Goal: Communication & Community: Answer question/provide support

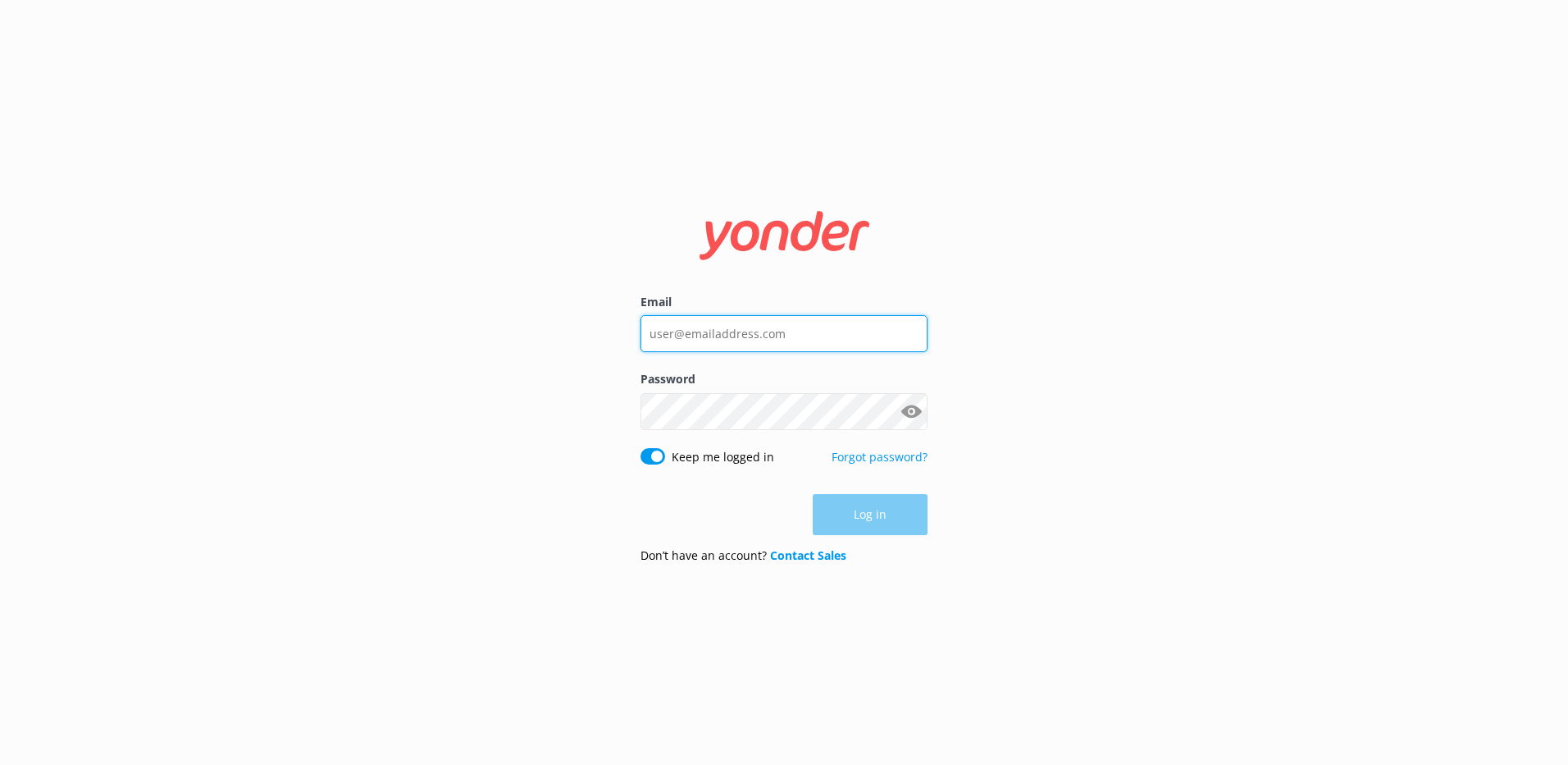
type input "[EMAIL_ADDRESS][DOMAIN_NAME]"
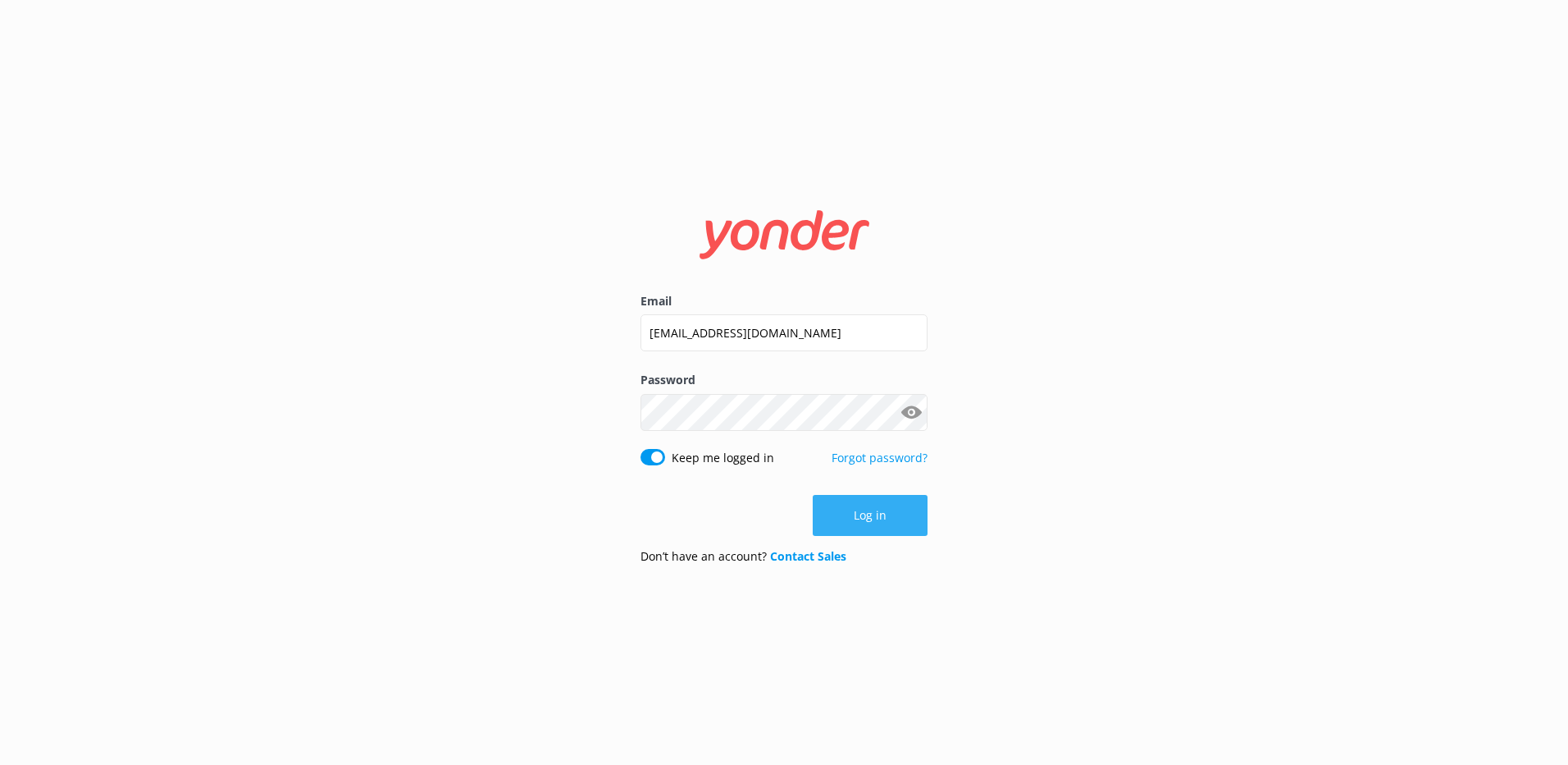
click at [897, 525] on div "Log in" at bounding box center [784, 515] width 287 height 41
click at [896, 525] on button "Log in" at bounding box center [870, 515] width 115 height 41
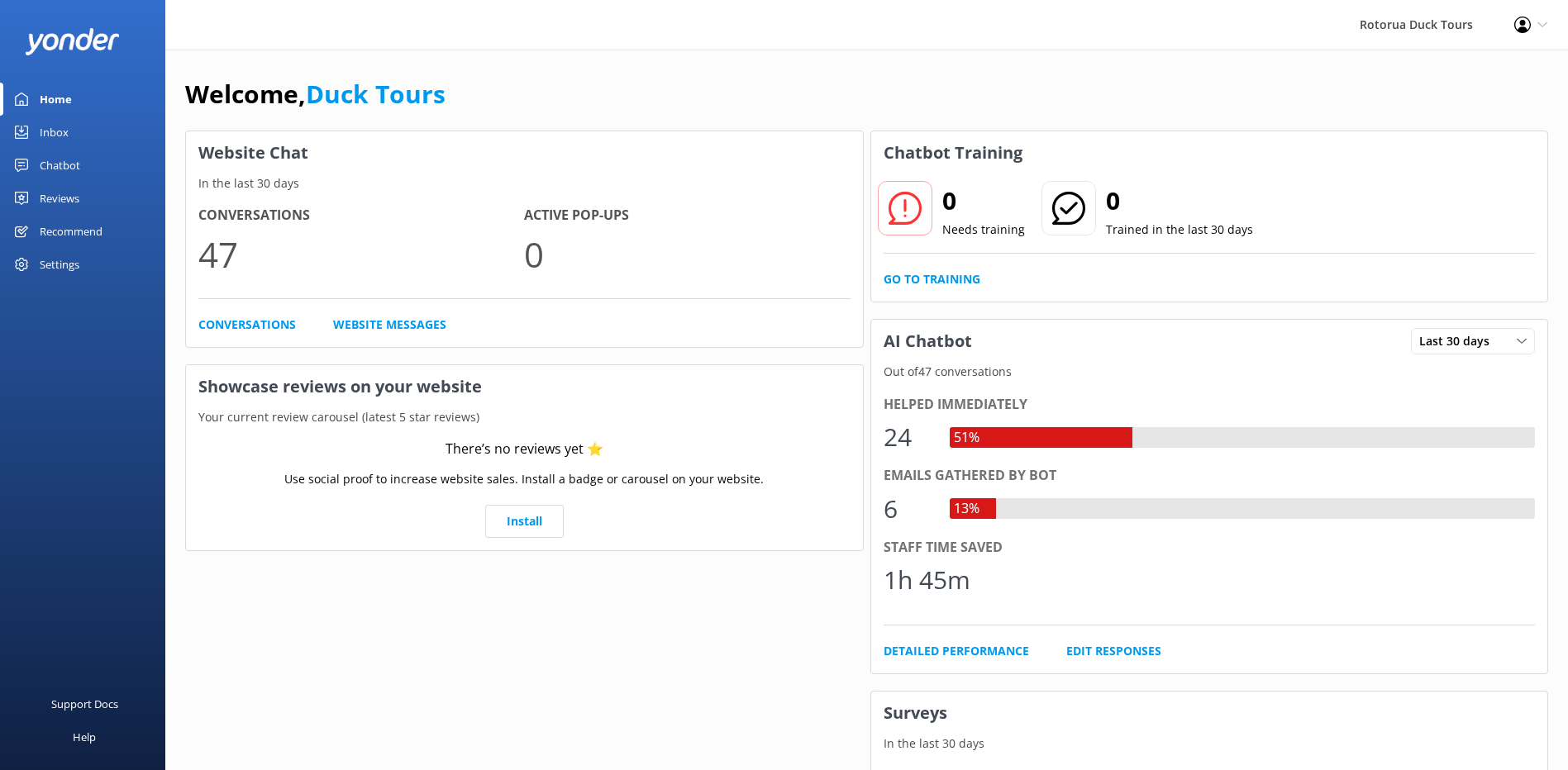
click at [57, 134] on div "Inbox" at bounding box center [54, 132] width 29 height 33
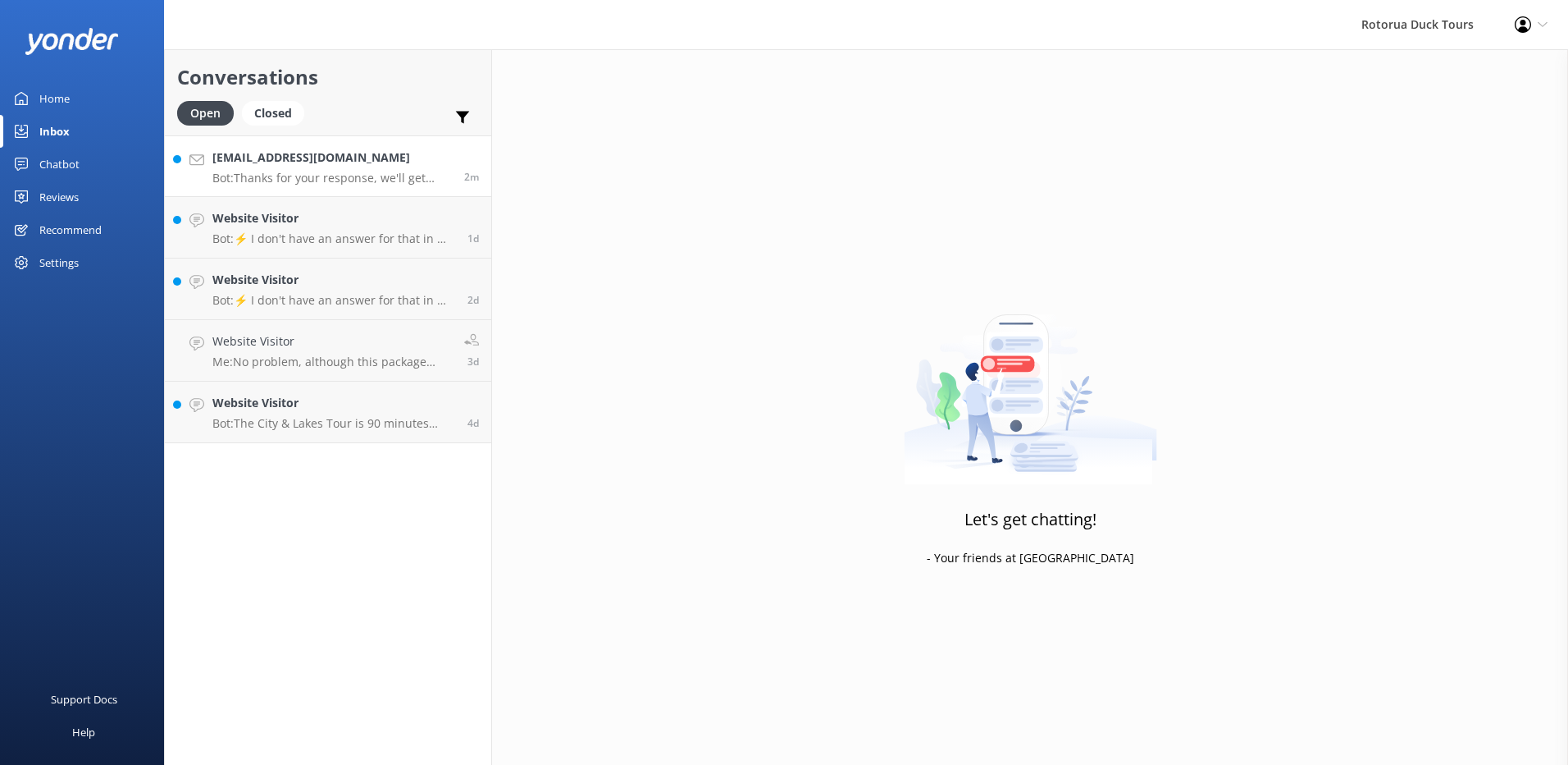
click at [343, 163] on h4 "[EMAIL_ADDRESS][DOMAIN_NAME]" at bounding box center [331, 157] width 239 height 18
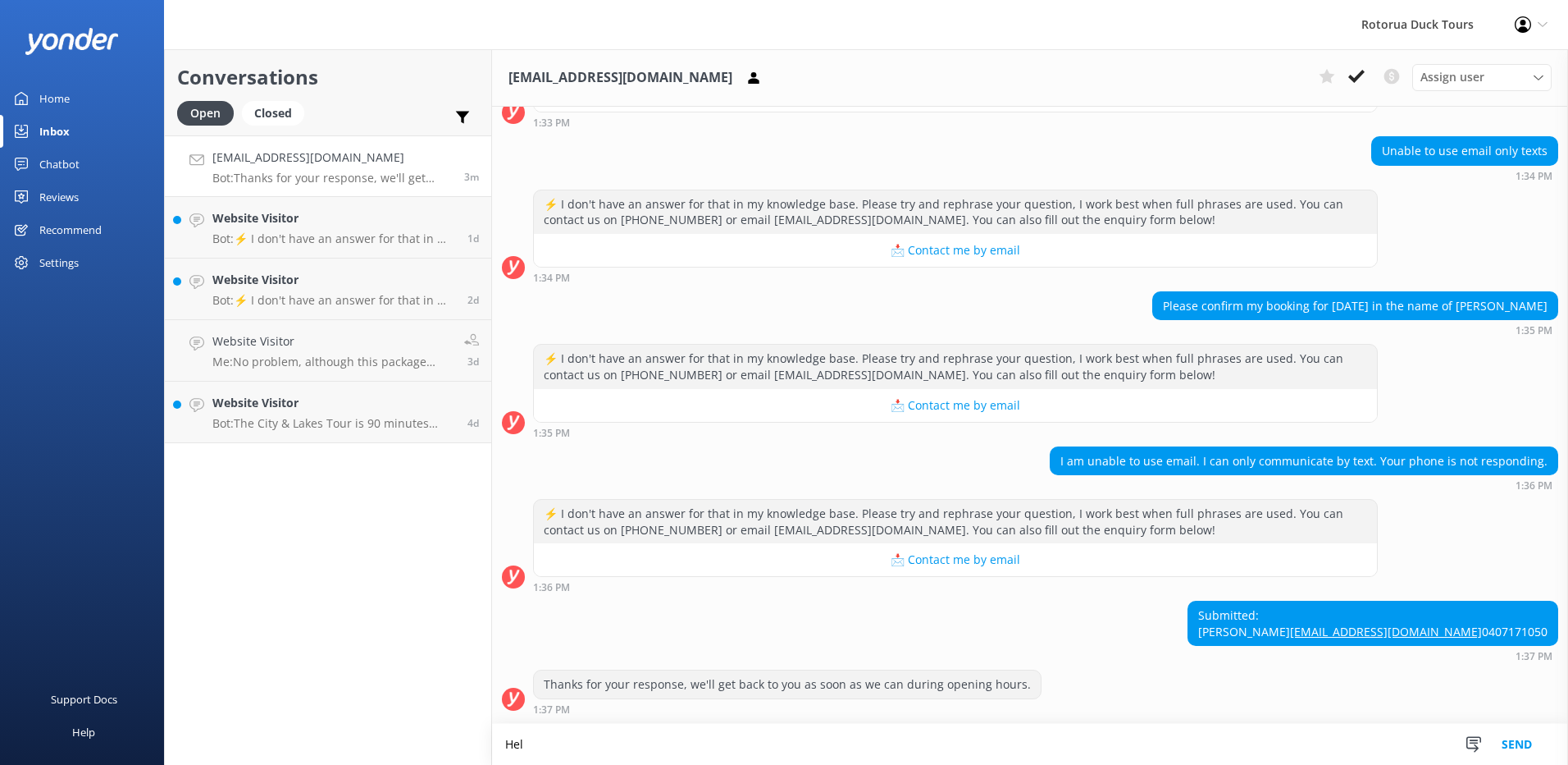
scroll to position [281, 0]
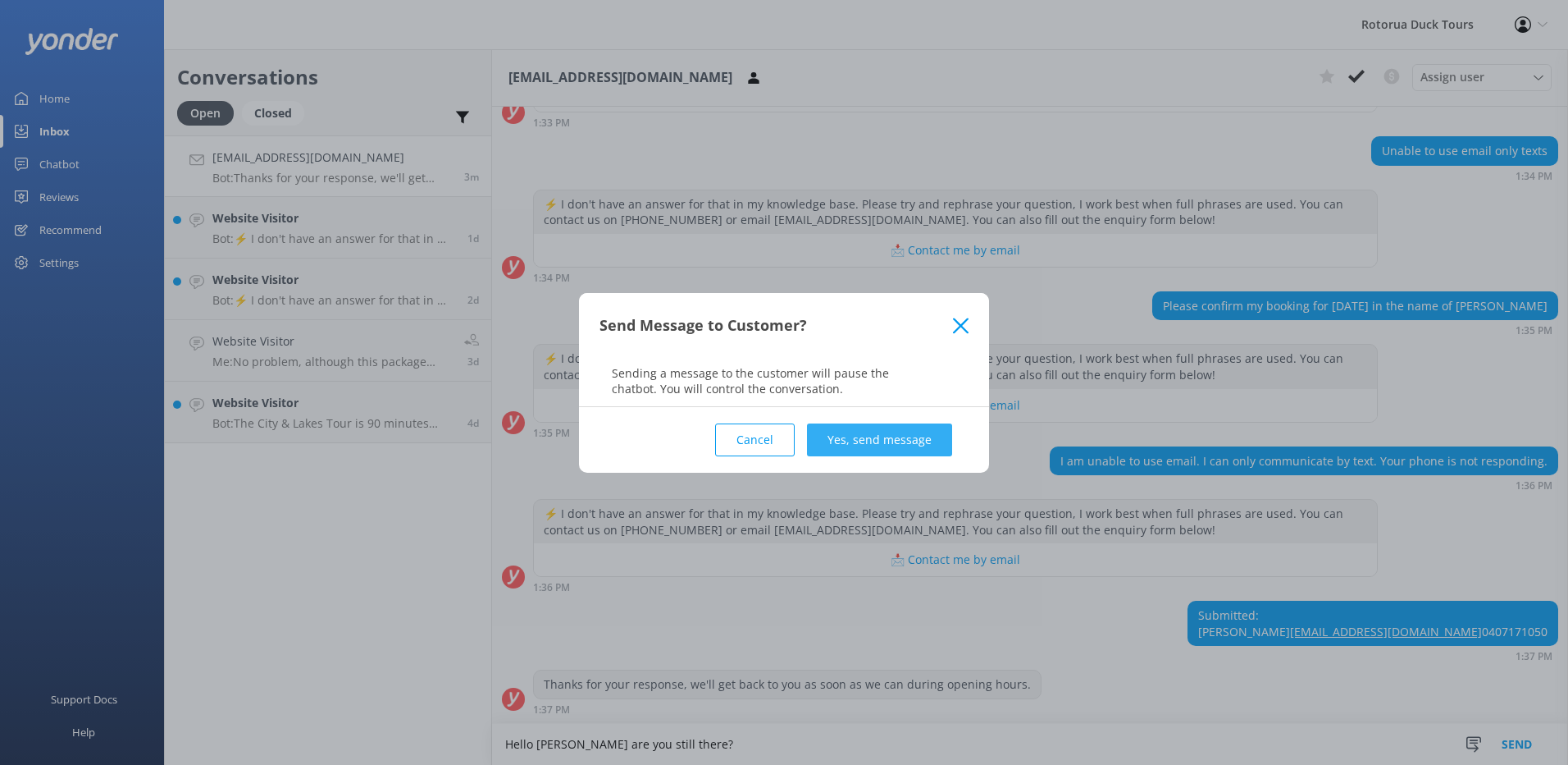
type textarea "Hello [PERSON_NAME] are you still there?"
click at [858, 435] on button "Yes, send message" at bounding box center [879, 440] width 145 height 33
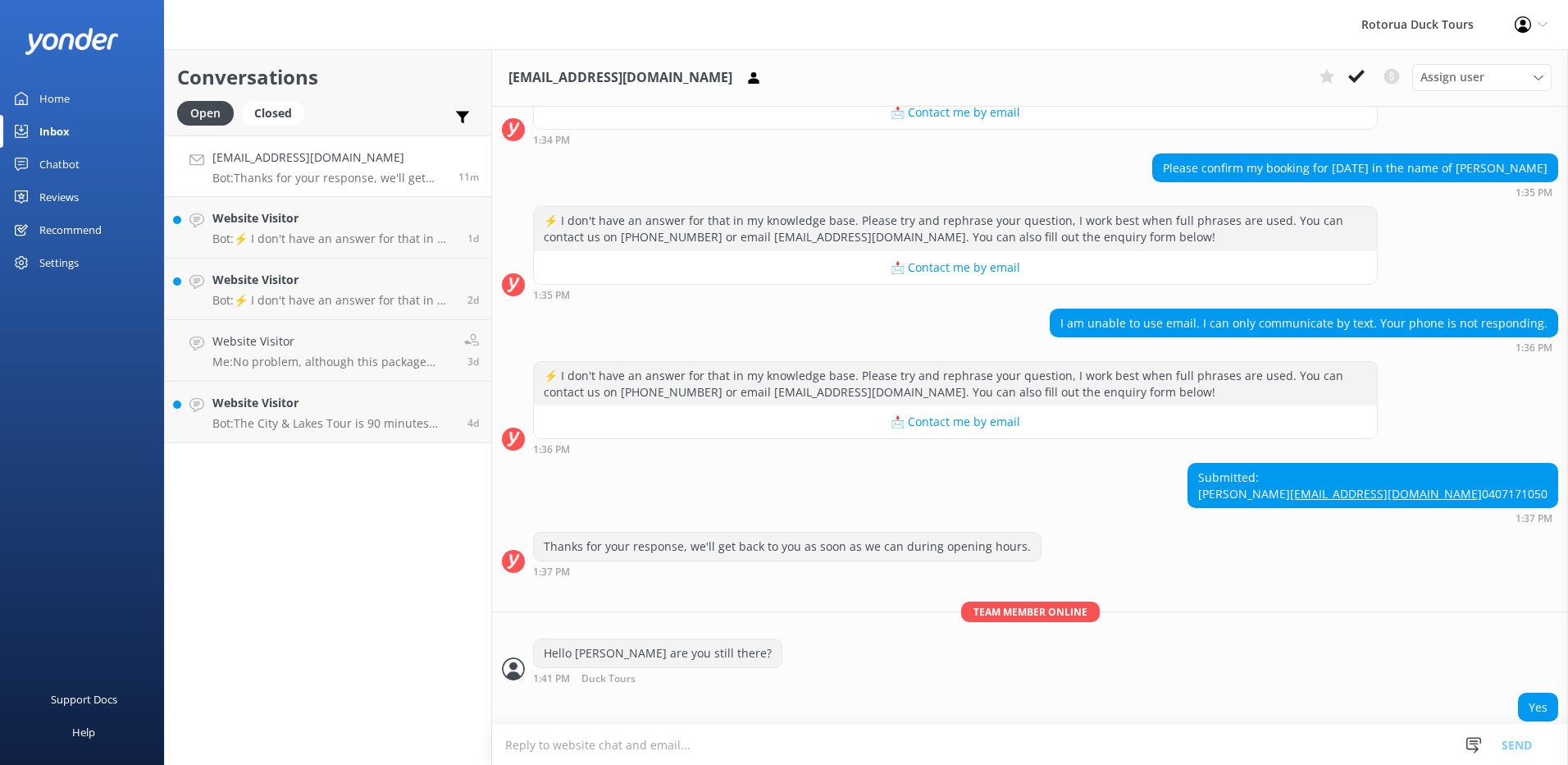
scroll to position [493, 0]
